Goal: Task Accomplishment & Management: Complete application form

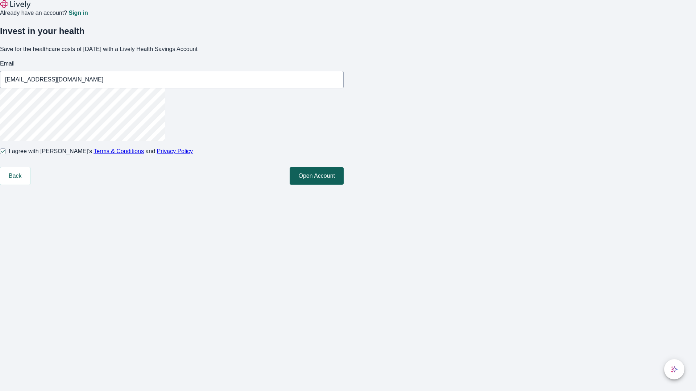
click at [344, 185] on button "Open Account" at bounding box center [317, 175] width 54 height 17
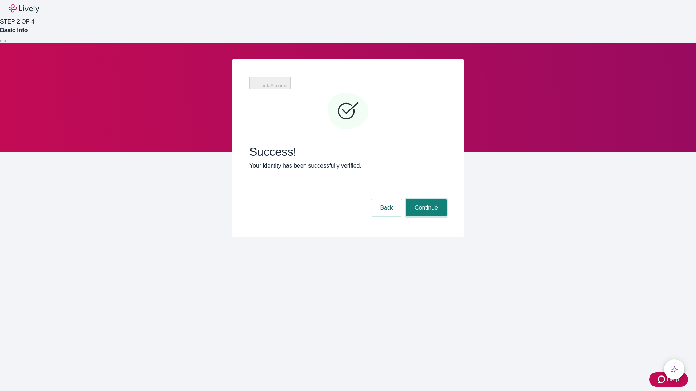
click at [425, 199] on button "Continue" at bounding box center [426, 207] width 41 height 17
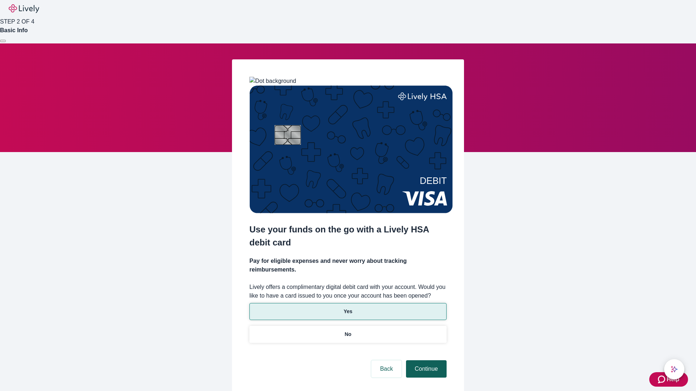
click at [348, 331] on p "No" at bounding box center [348, 335] width 7 height 8
click at [425, 361] on button "Continue" at bounding box center [426, 369] width 41 height 17
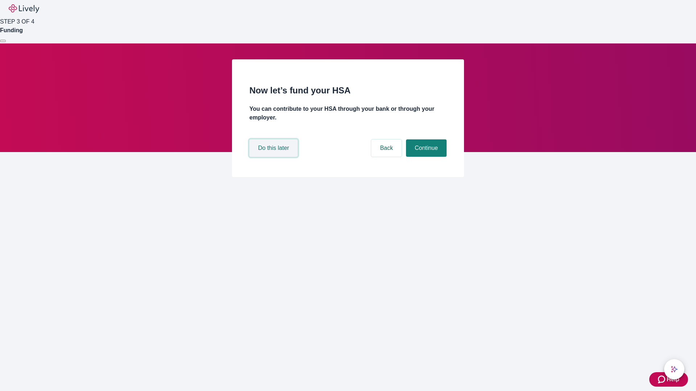
click at [274, 157] on button "Do this later" at bounding box center [273, 148] width 48 height 17
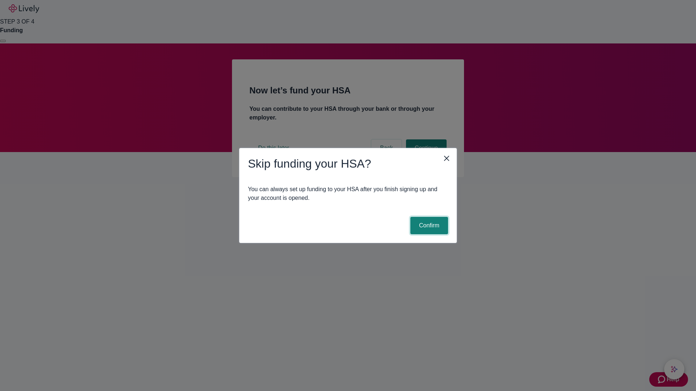
click at [428, 226] on button "Confirm" at bounding box center [429, 225] width 38 height 17
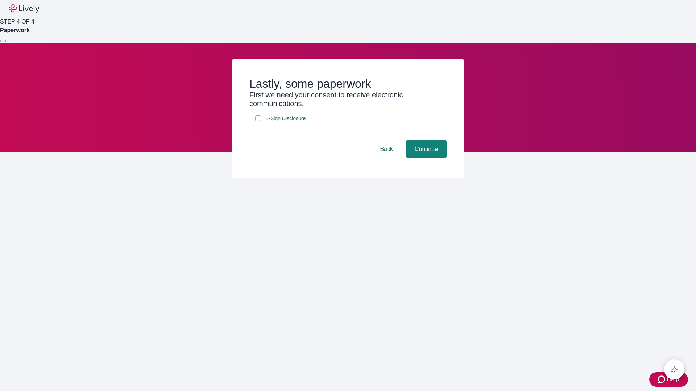
click at [258, 121] on input "E-Sign Disclosure" at bounding box center [258, 119] width 6 height 6
checkbox input "true"
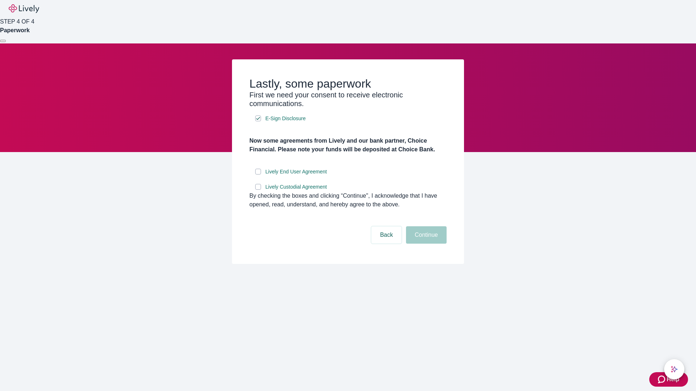
click at [258, 175] on input "Lively End User Agreement" at bounding box center [258, 172] width 6 height 6
checkbox input "true"
click at [258, 190] on input "Lively Custodial Agreement" at bounding box center [258, 187] width 6 height 6
checkbox input "true"
click at [425, 244] on button "Continue" at bounding box center [426, 235] width 41 height 17
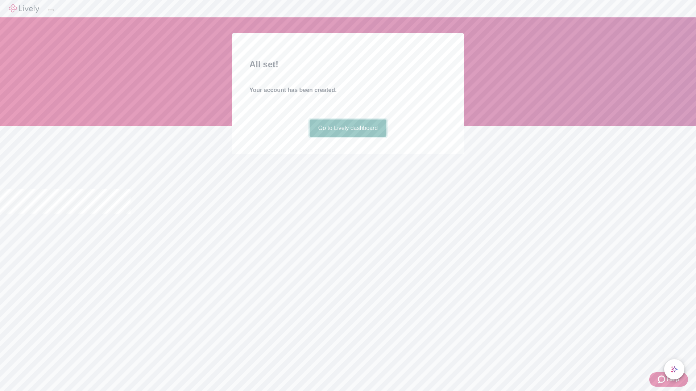
click at [348, 137] on link "Go to Lively dashboard" at bounding box center [348, 128] width 77 height 17
